Goal: Find specific page/section: Find specific page/section

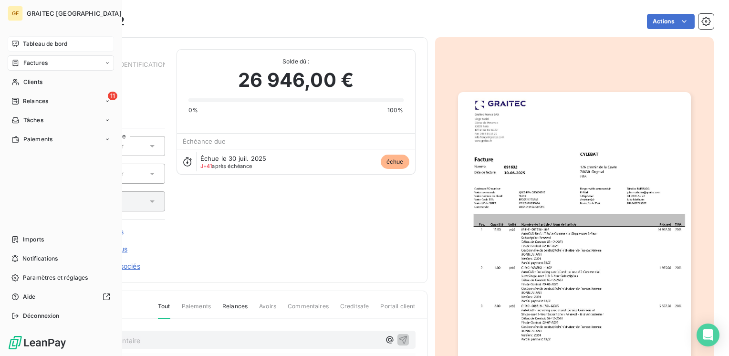
click at [37, 45] on span "Tableau de bord" at bounding box center [45, 44] width 44 height 9
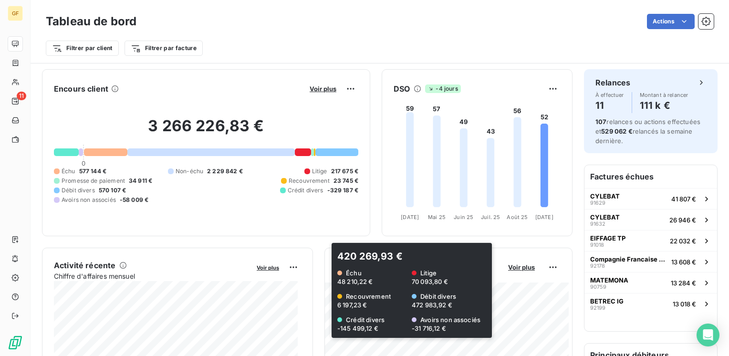
scroll to position [48, 0]
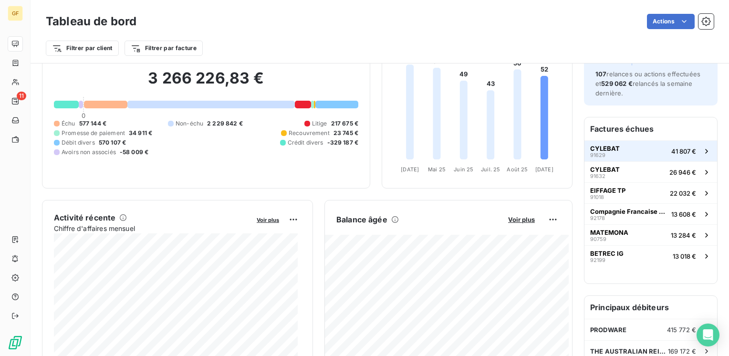
click at [603, 145] on span "CYLEBAT" at bounding box center [605, 148] width 30 height 8
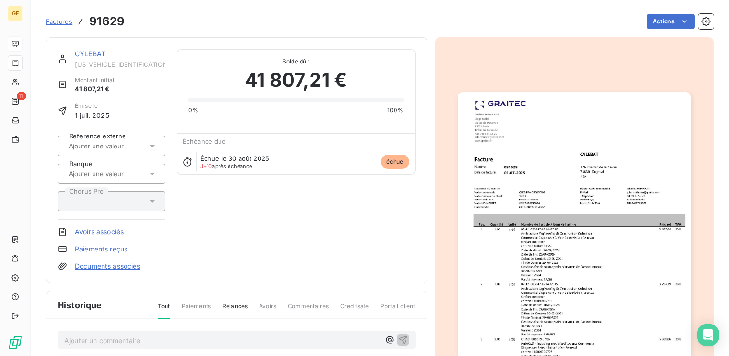
click at [94, 54] on link "CYLEBAT" at bounding box center [90, 54] width 31 height 8
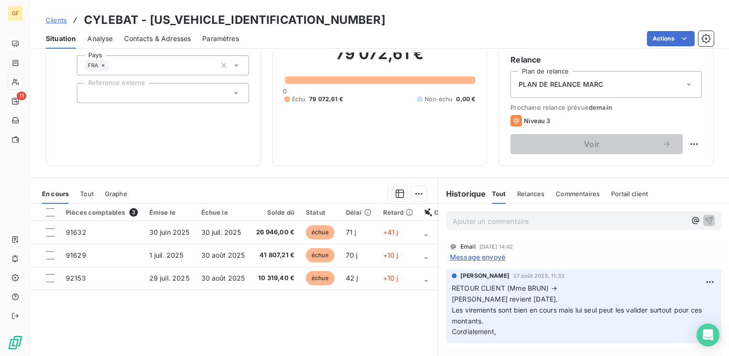
scroll to position [95, 0]
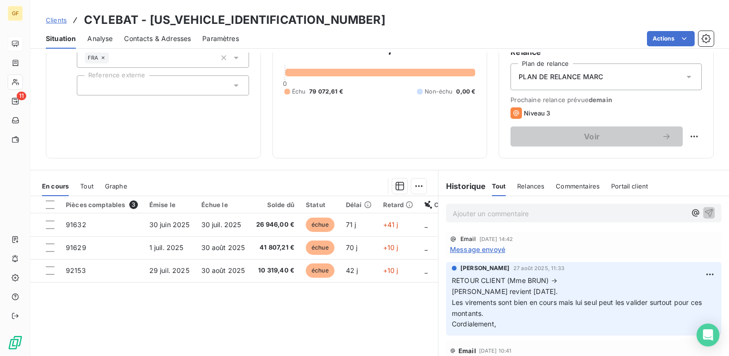
click at [454, 214] on p "Ajouter un commentaire ﻿" at bounding box center [568, 213] width 233 height 12
click at [496, 212] on span "RETOUR MME b" at bounding box center [478, 212] width 52 height 8
click at [558, 210] on span "RETOUR MME [PERSON_NAME] → RELANCE MR [PERSON_NAME]" at bounding box center [559, 212] width 215 height 8
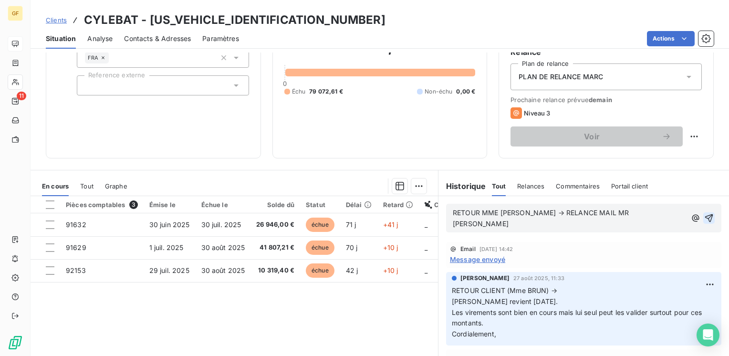
click at [705, 214] on icon "button" at bounding box center [709, 218] width 8 height 8
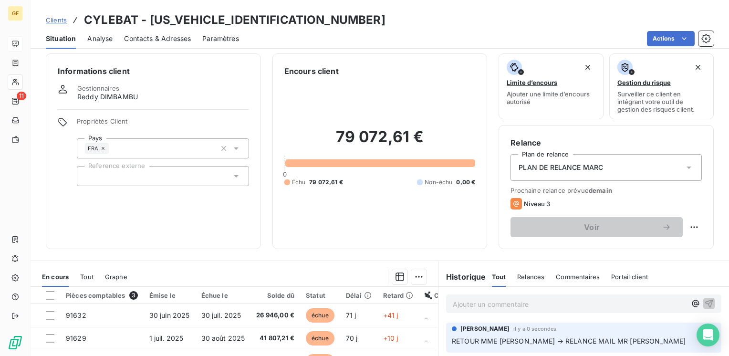
scroll to position [0, 0]
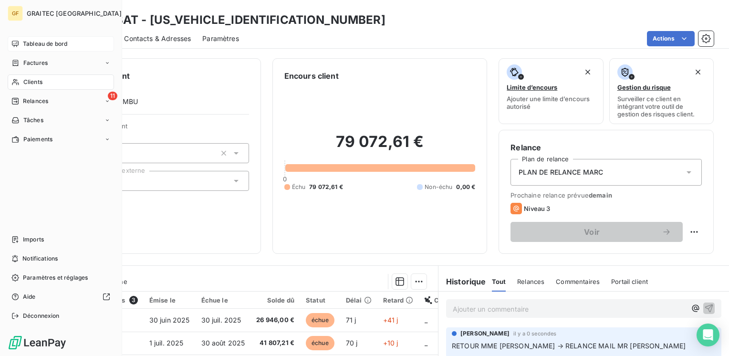
click at [26, 44] on span "Tableau de bord" at bounding box center [45, 44] width 44 height 9
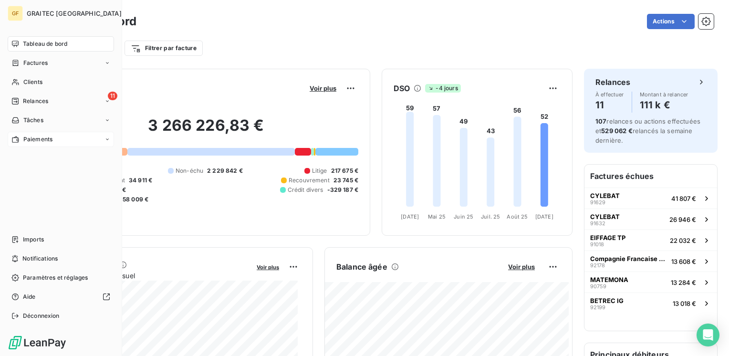
click at [42, 140] on span "Paiements" at bounding box center [37, 139] width 29 height 9
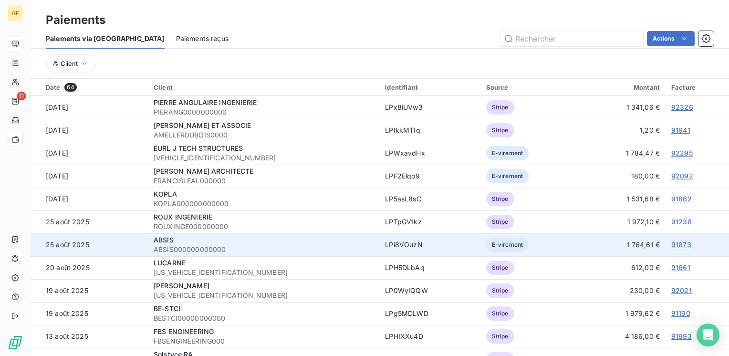
scroll to position [143, 0]
